Goal: Information Seeking & Learning: Learn about a topic

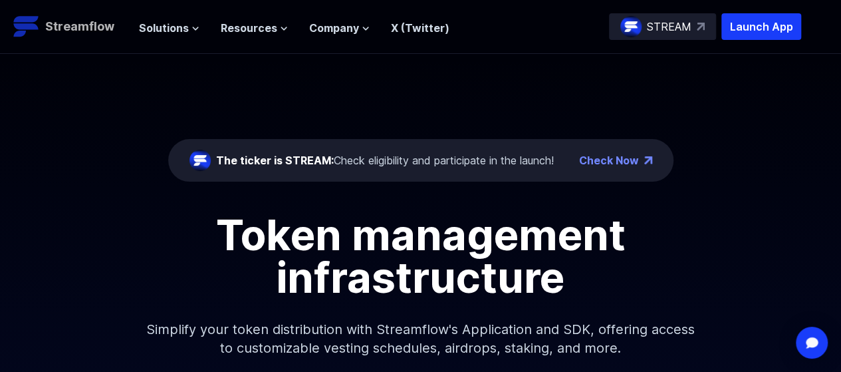
click at [86, 20] on p "Streamflow" at bounding box center [79, 26] width 69 height 19
click at [102, 28] on p "Streamflow" at bounding box center [79, 26] width 69 height 19
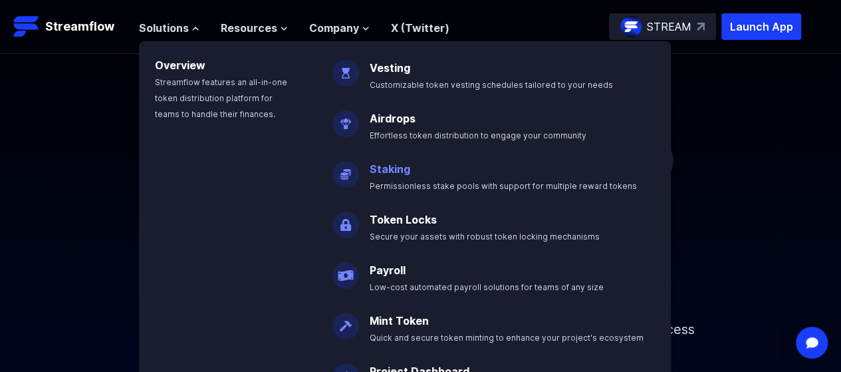
click at [402, 170] on link "Staking" at bounding box center [390, 168] width 41 height 13
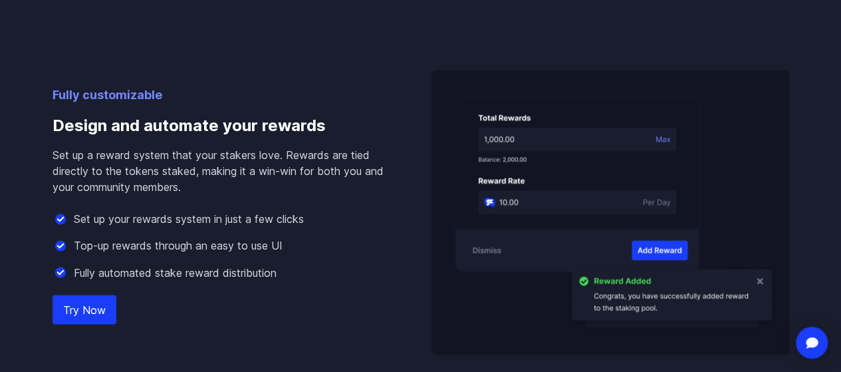
scroll to position [997, 0]
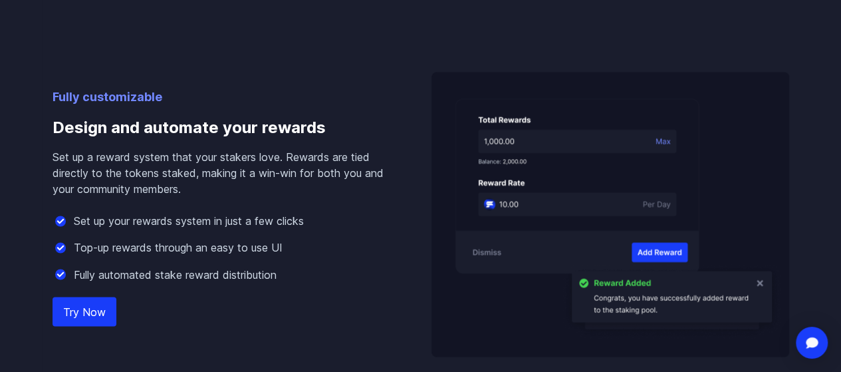
click at [96, 326] on link "Try Now" at bounding box center [85, 311] width 64 height 29
